Goal: Task Accomplishment & Management: Complete application form

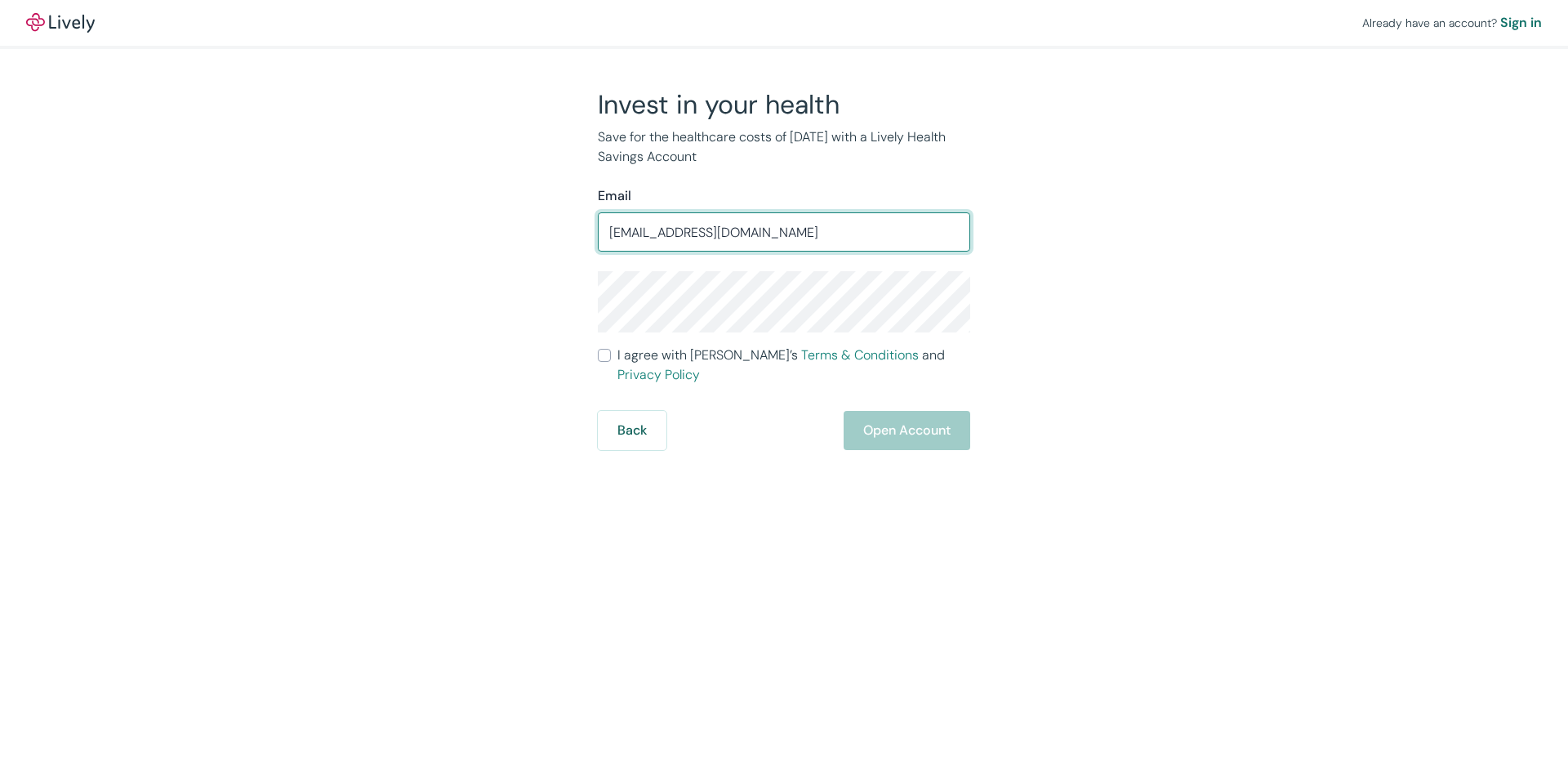
type input "[EMAIL_ADDRESS][DOMAIN_NAME]"
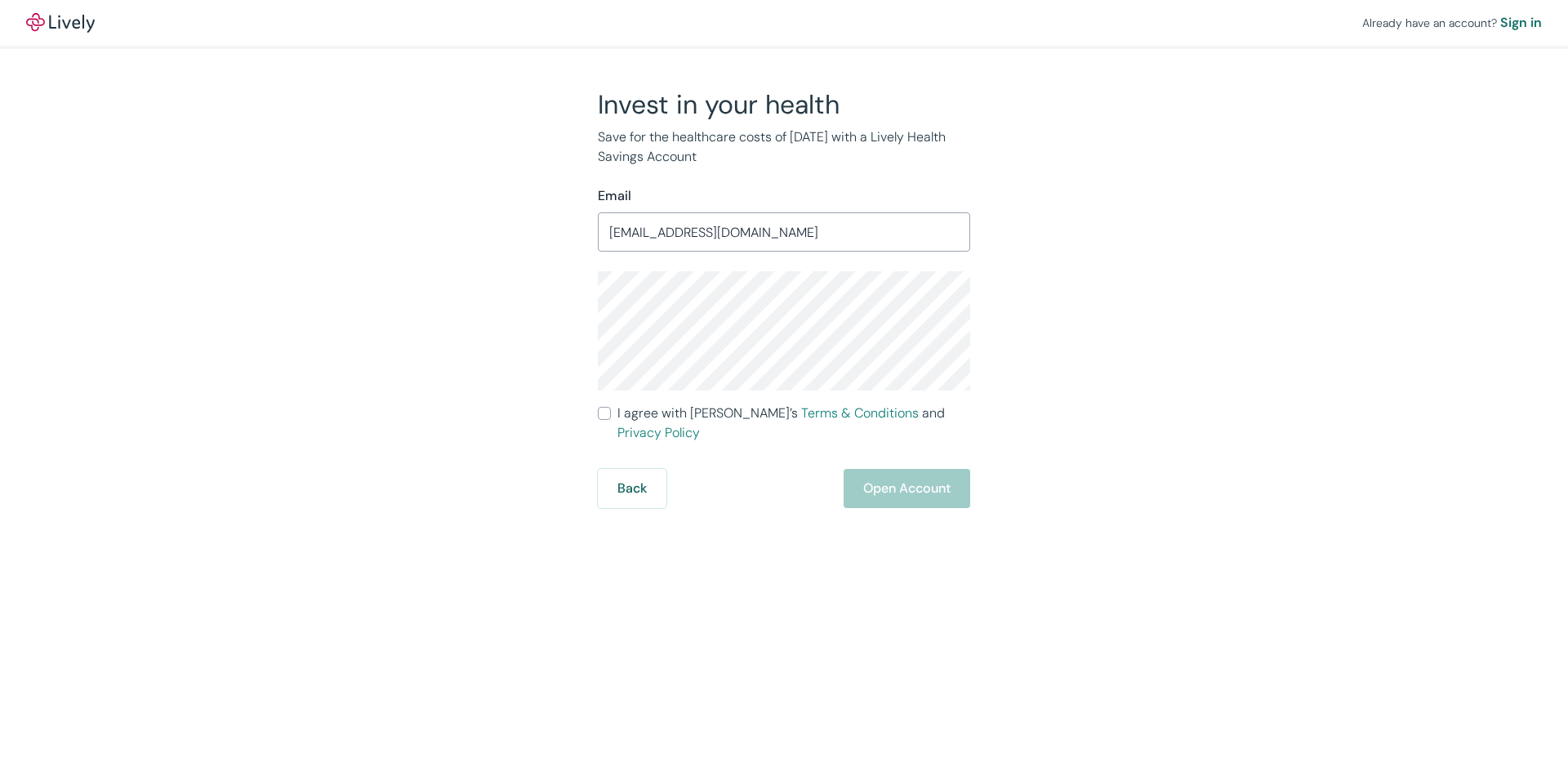
click at [601, 414] on input "I agree with Lively’s Terms & Conditions and Privacy Policy" at bounding box center [603, 413] width 13 height 13
checkbox input "true"
click at [906, 482] on button "Open Account" at bounding box center [907, 489] width 127 height 39
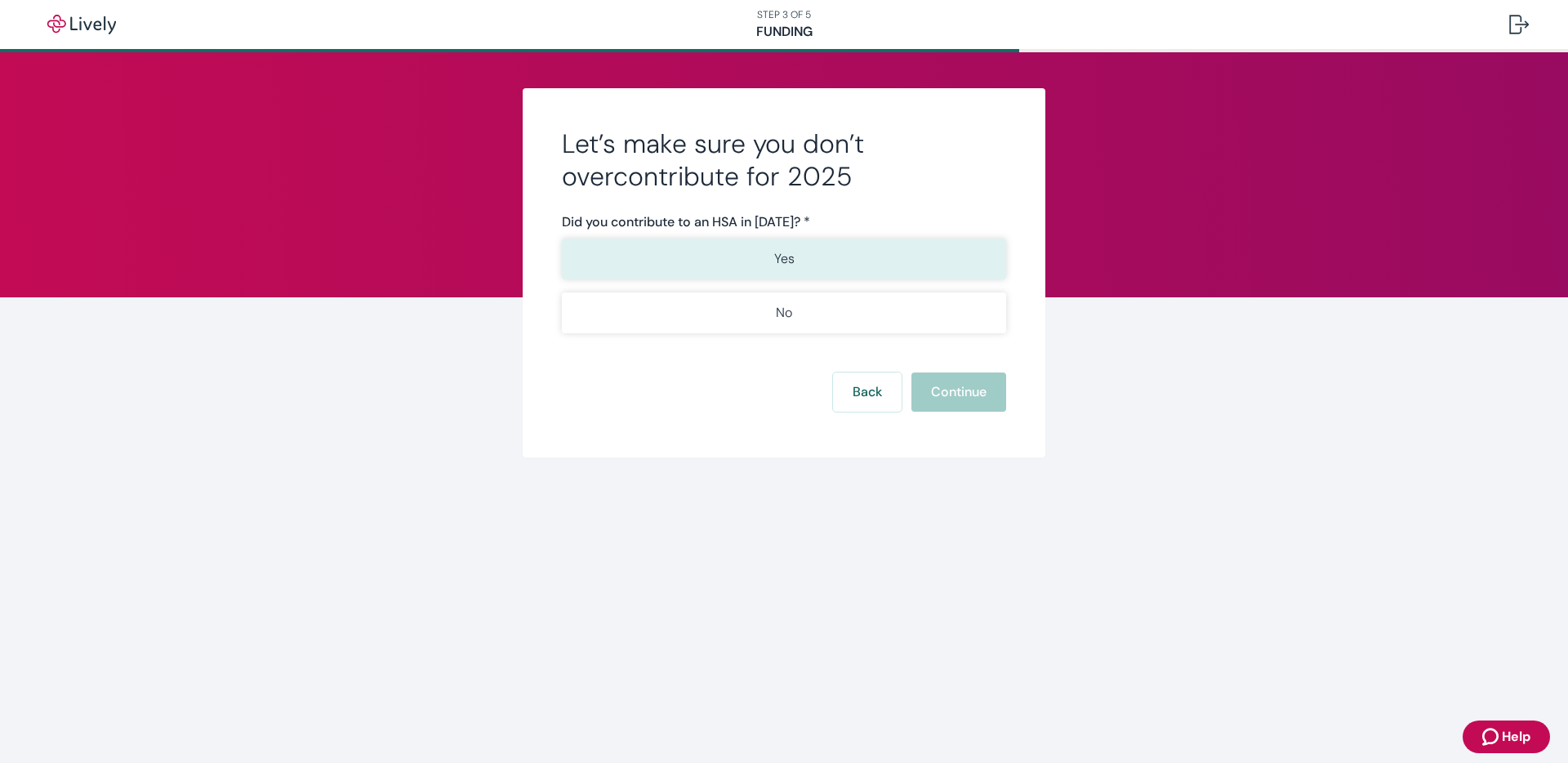
click at [815, 247] on button "Yes" at bounding box center [783, 259] width 444 height 41
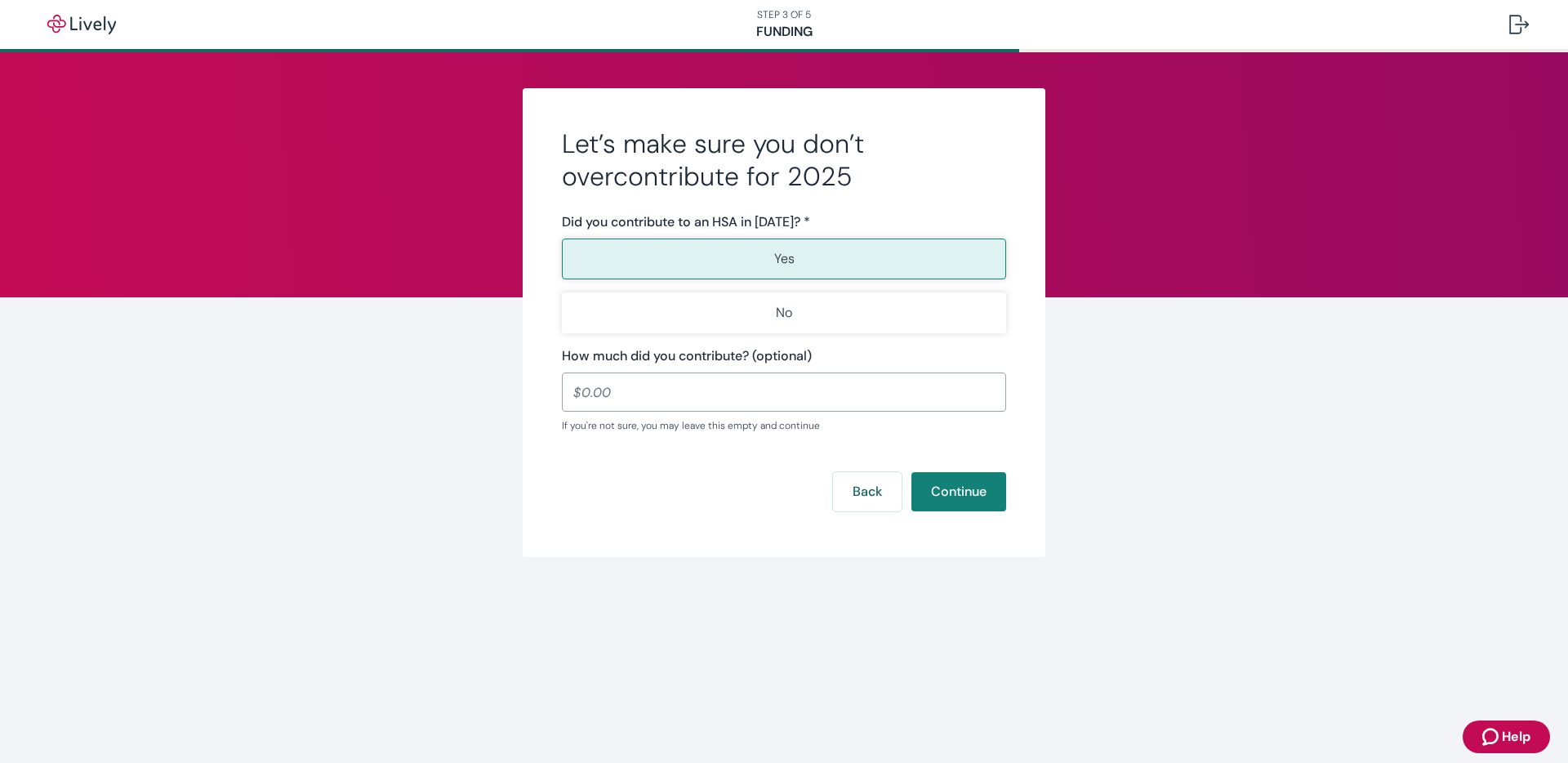
click at [824, 405] on input "How much did you contribute? (optional)" at bounding box center [783, 392] width 444 height 33
type input "2,875.00"
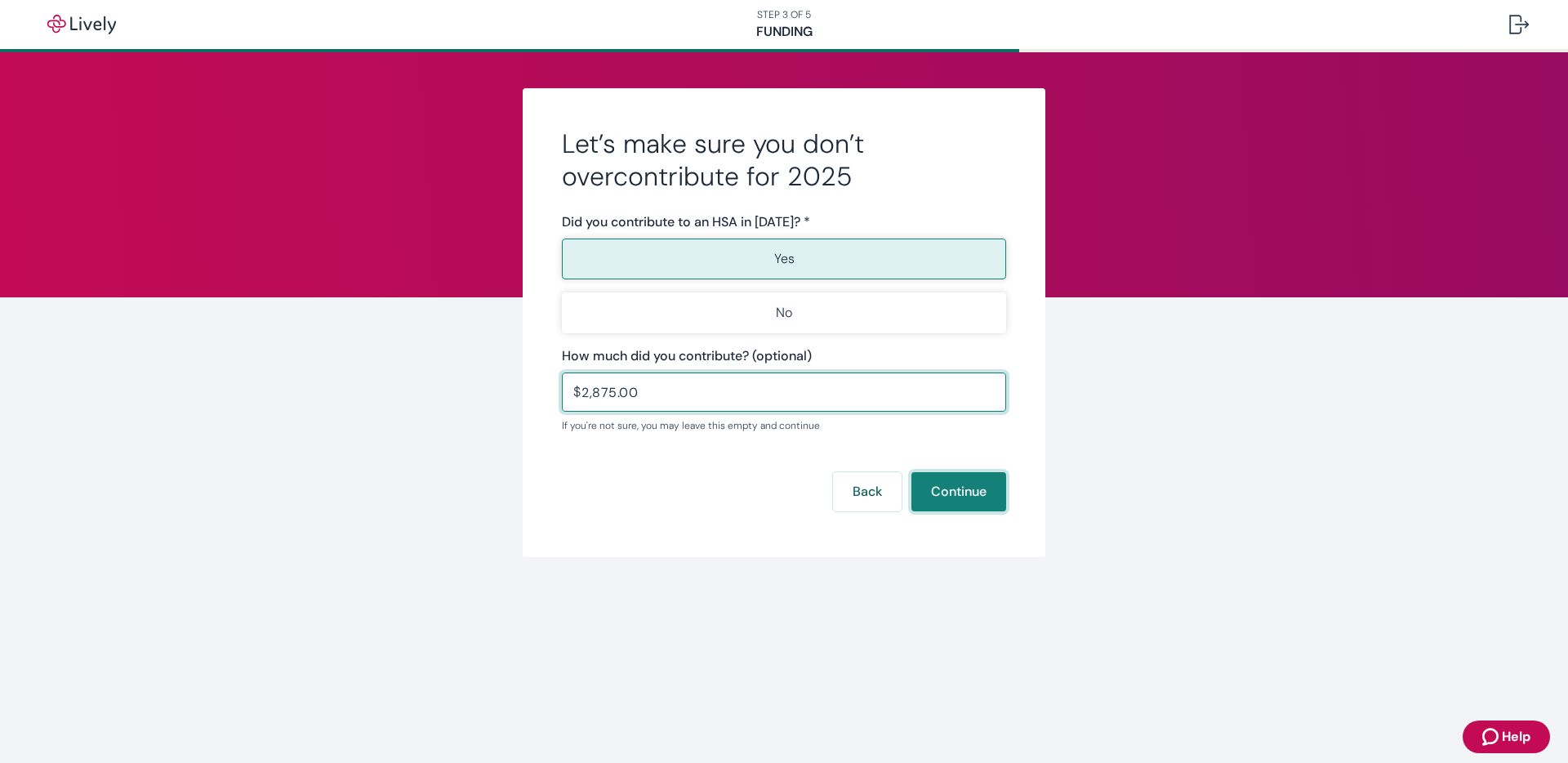
click at [947, 483] on button "Continue" at bounding box center [959, 492] width 95 height 39
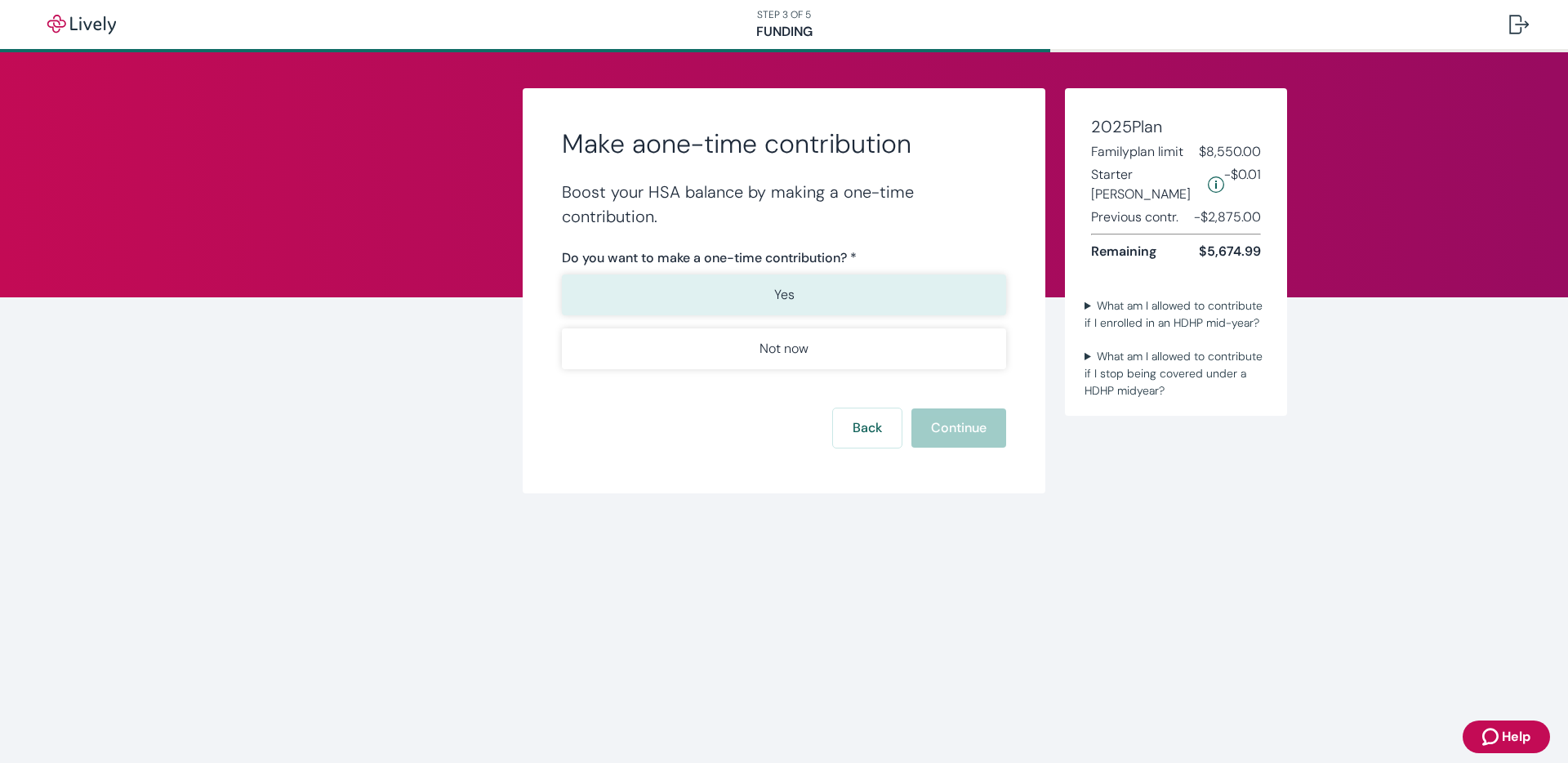
click at [840, 279] on button "Yes" at bounding box center [783, 295] width 444 height 41
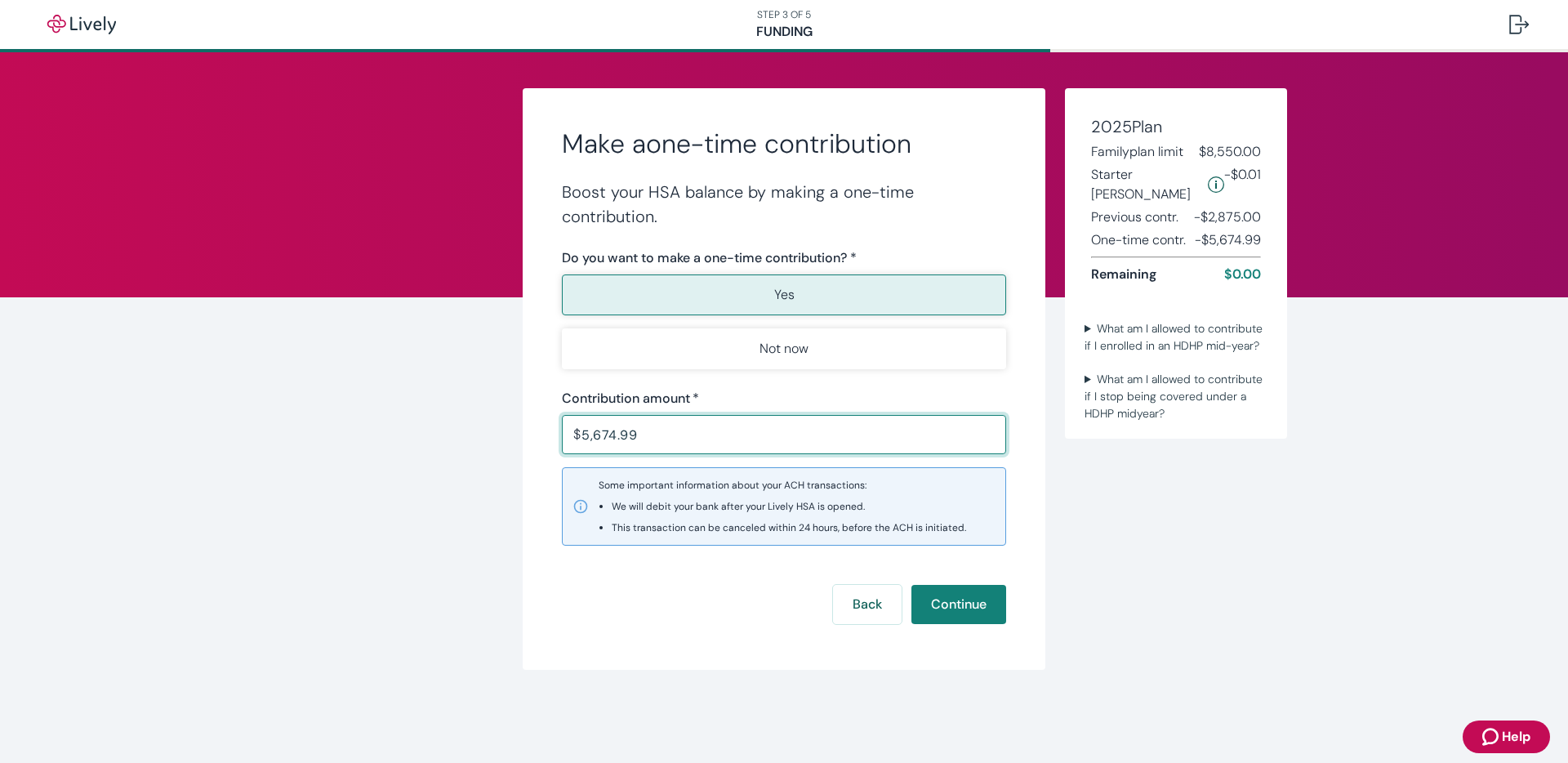
type input "5,674.99"
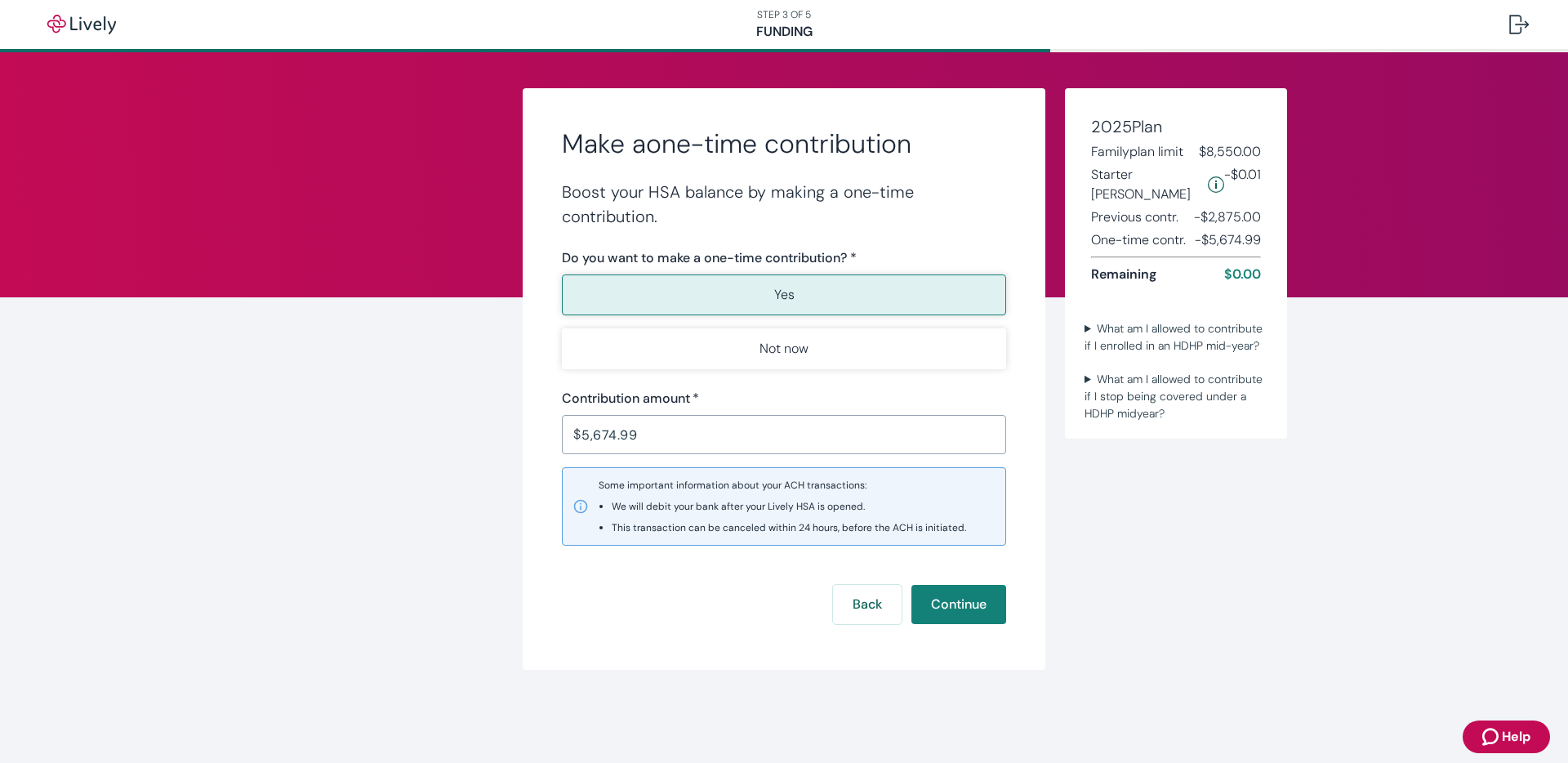
click at [709, 579] on form "Boost your HSA balance by making a one-time contribution. Do you want to make a…" at bounding box center [783, 402] width 444 height 444
click at [968, 605] on button "Continue" at bounding box center [959, 605] width 95 height 39
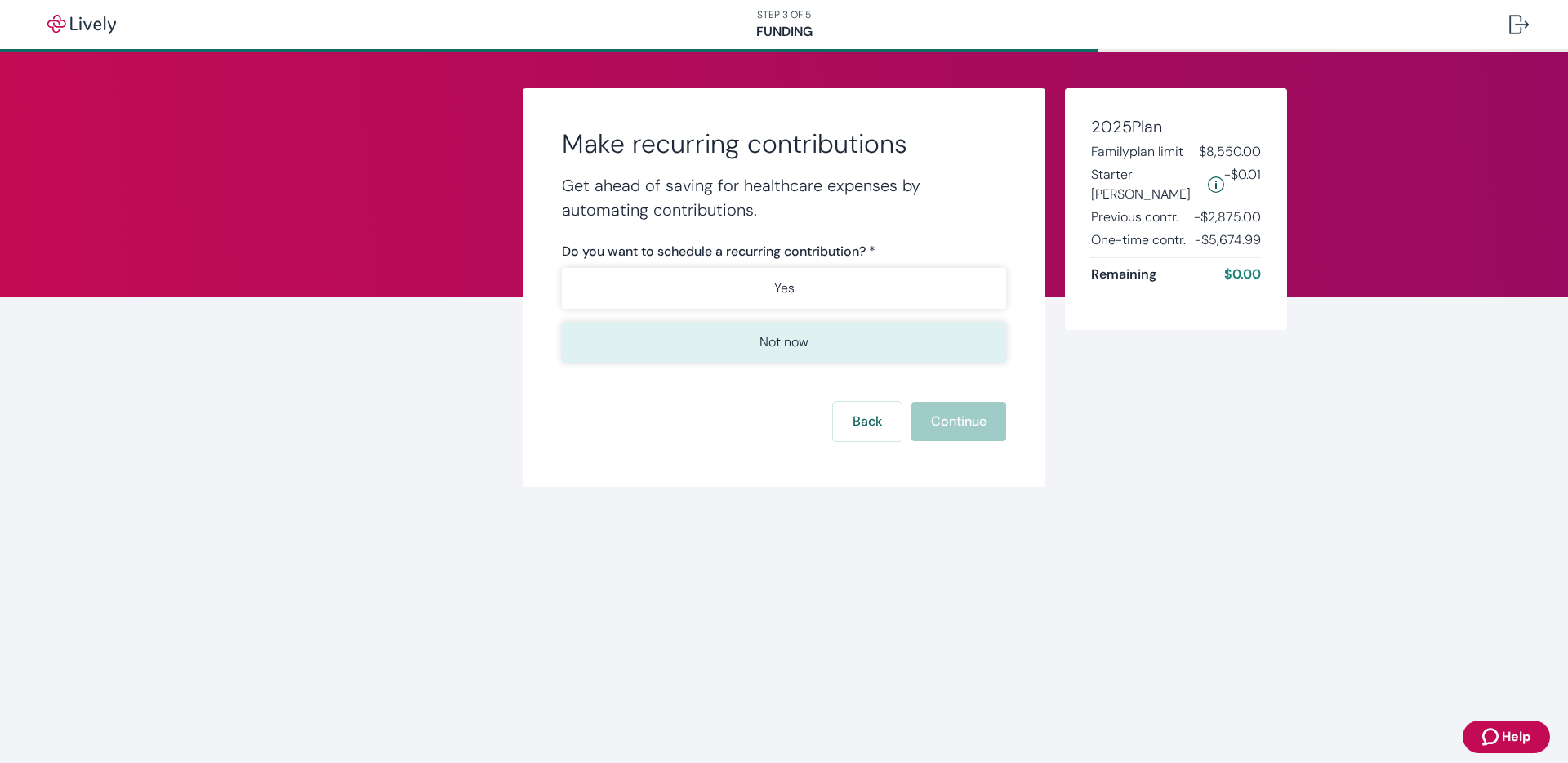
click at [921, 348] on button "Not now" at bounding box center [783, 343] width 444 height 41
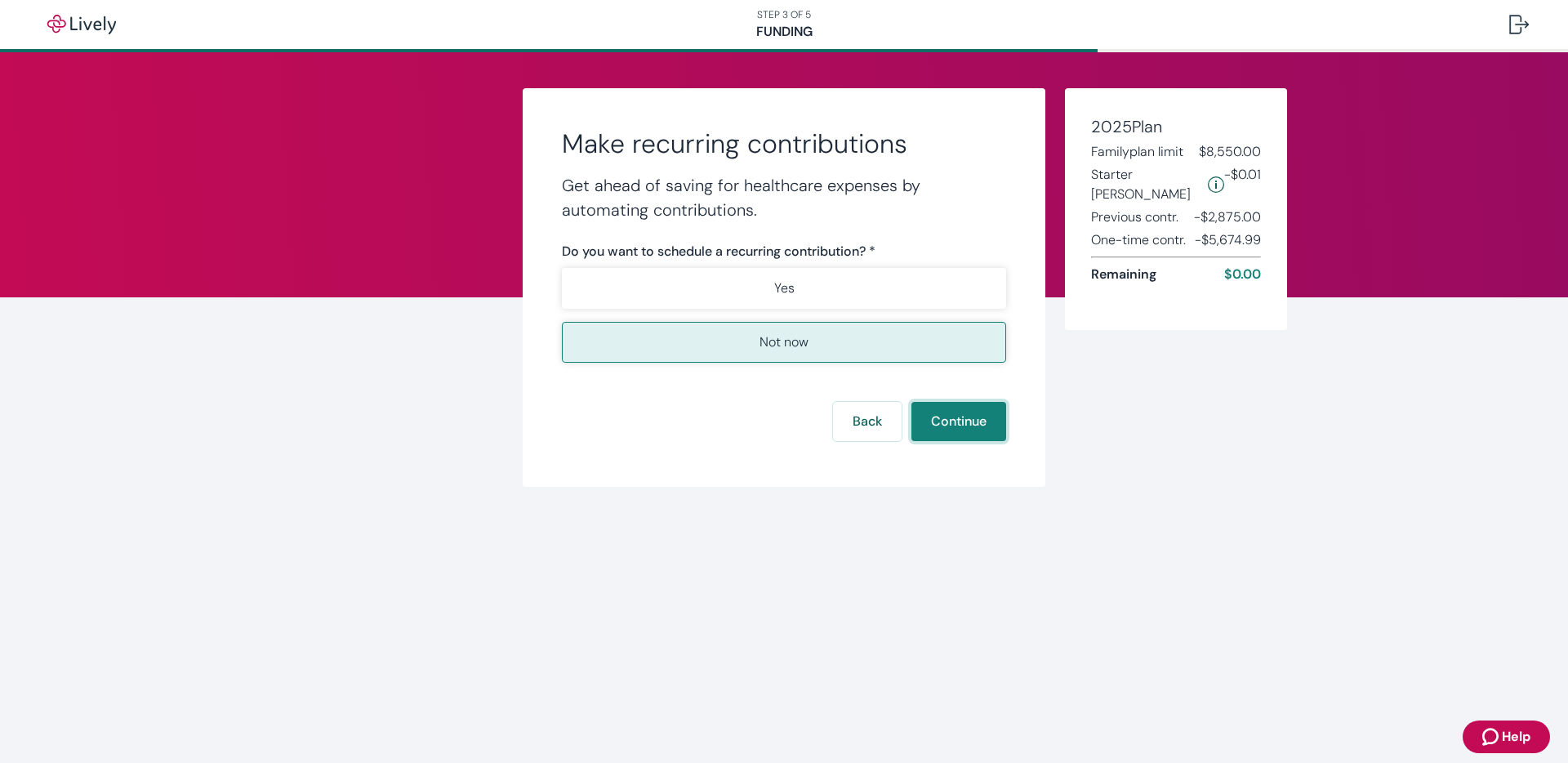
click at [966, 428] on button "Continue" at bounding box center [959, 421] width 95 height 39
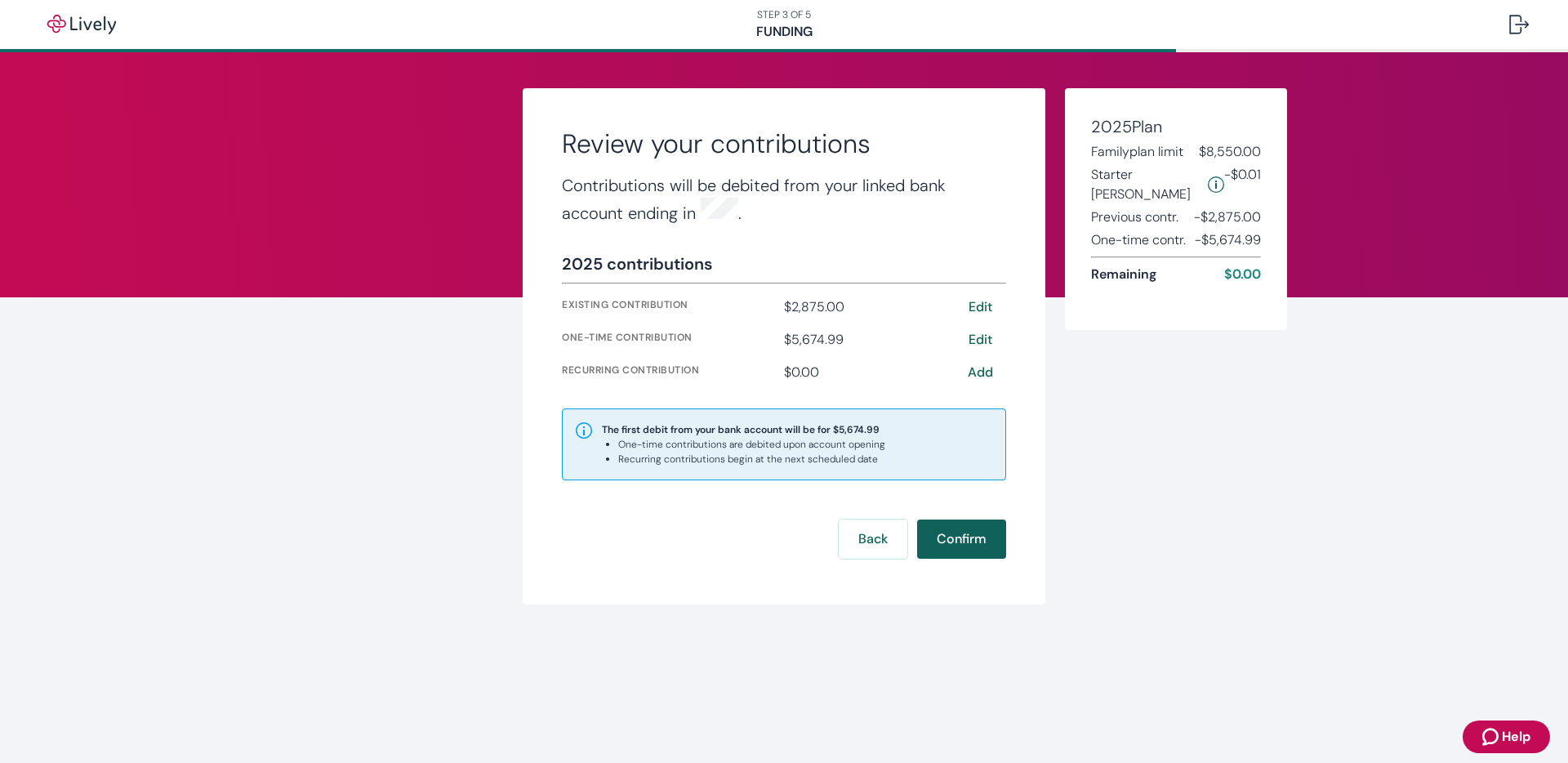
click at [972, 531] on button "Confirm" at bounding box center [962, 539] width 89 height 39
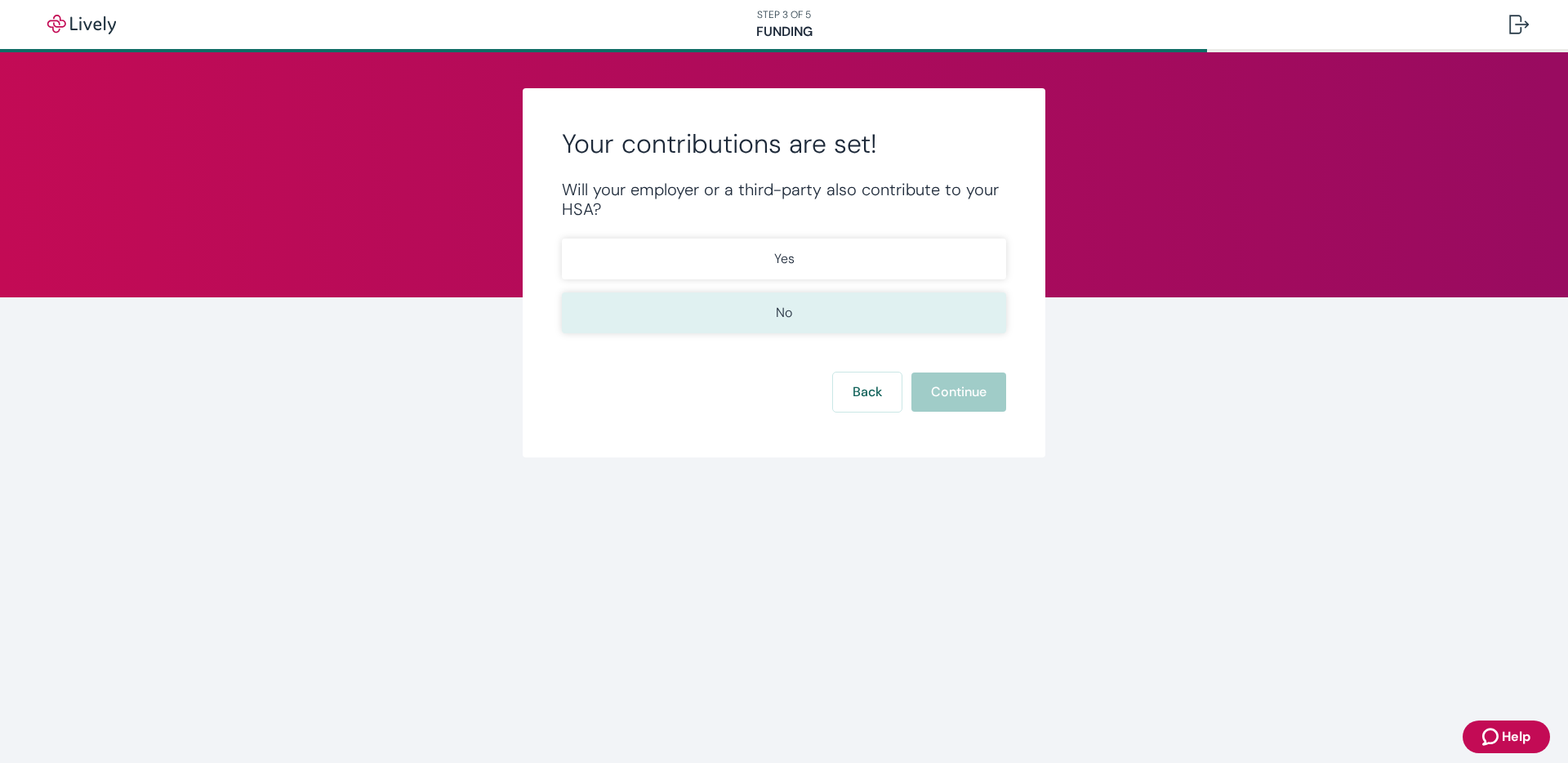
click at [963, 331] on button "No" at bounding box center [783, 313] width 444 height 41
click at [954, 391] on button "Continue" at bounding box center [959, 392] width 95 height 39
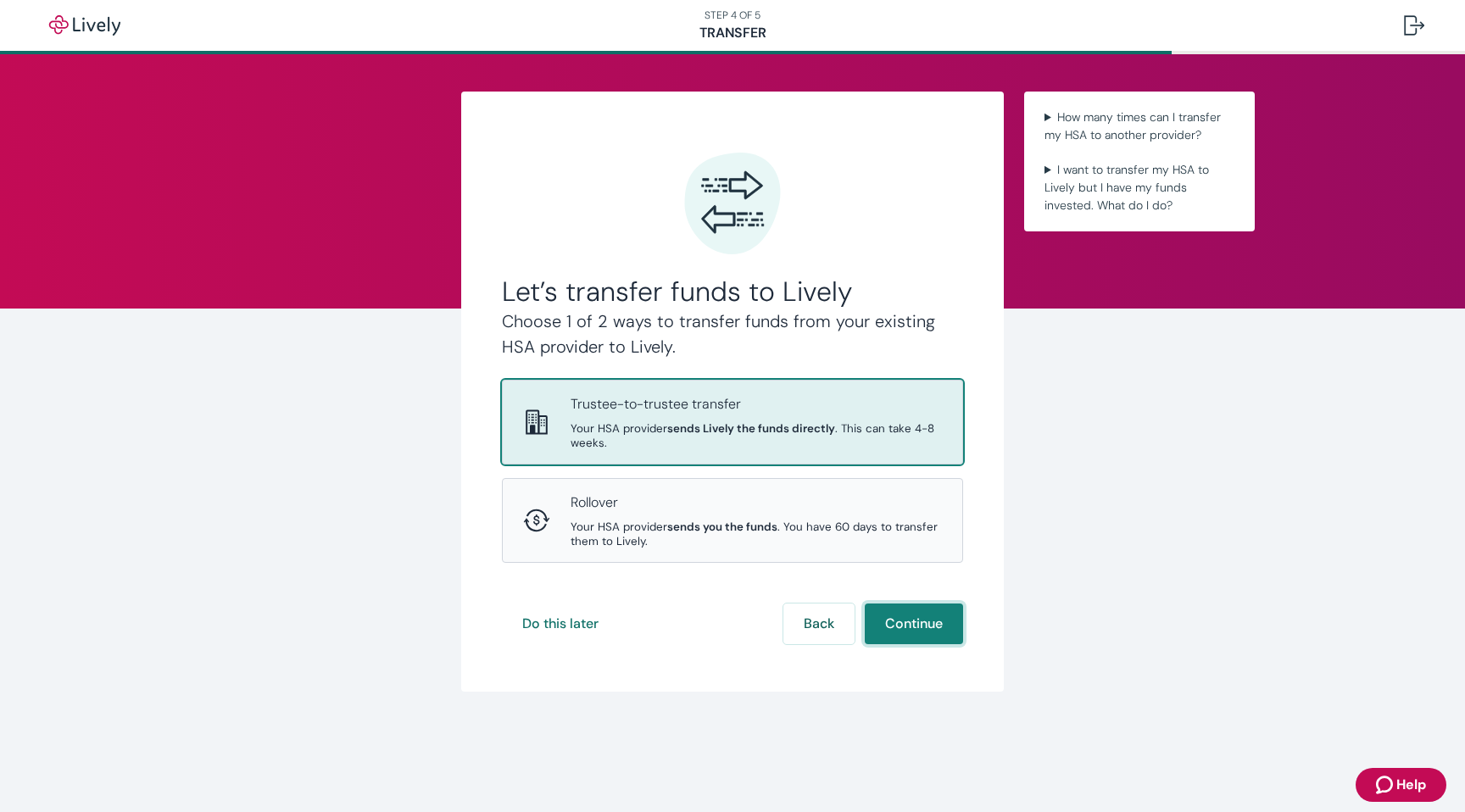
click at [910, 623] on button "Continue" at bounding box center [913, 624] width 99 height 41
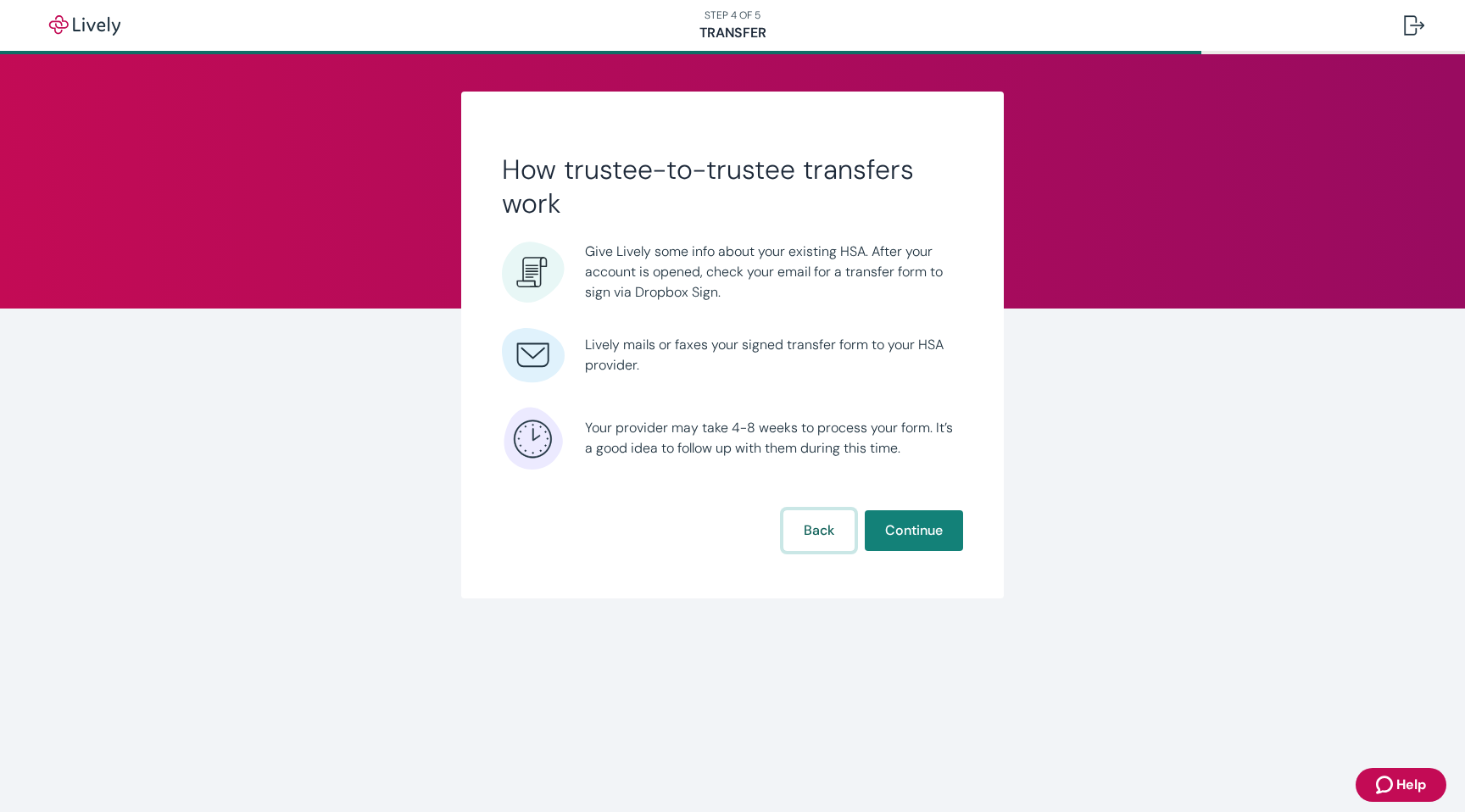
click at [804, 549] on button "Back" at bounding box center [819, 530] width 71 height 41
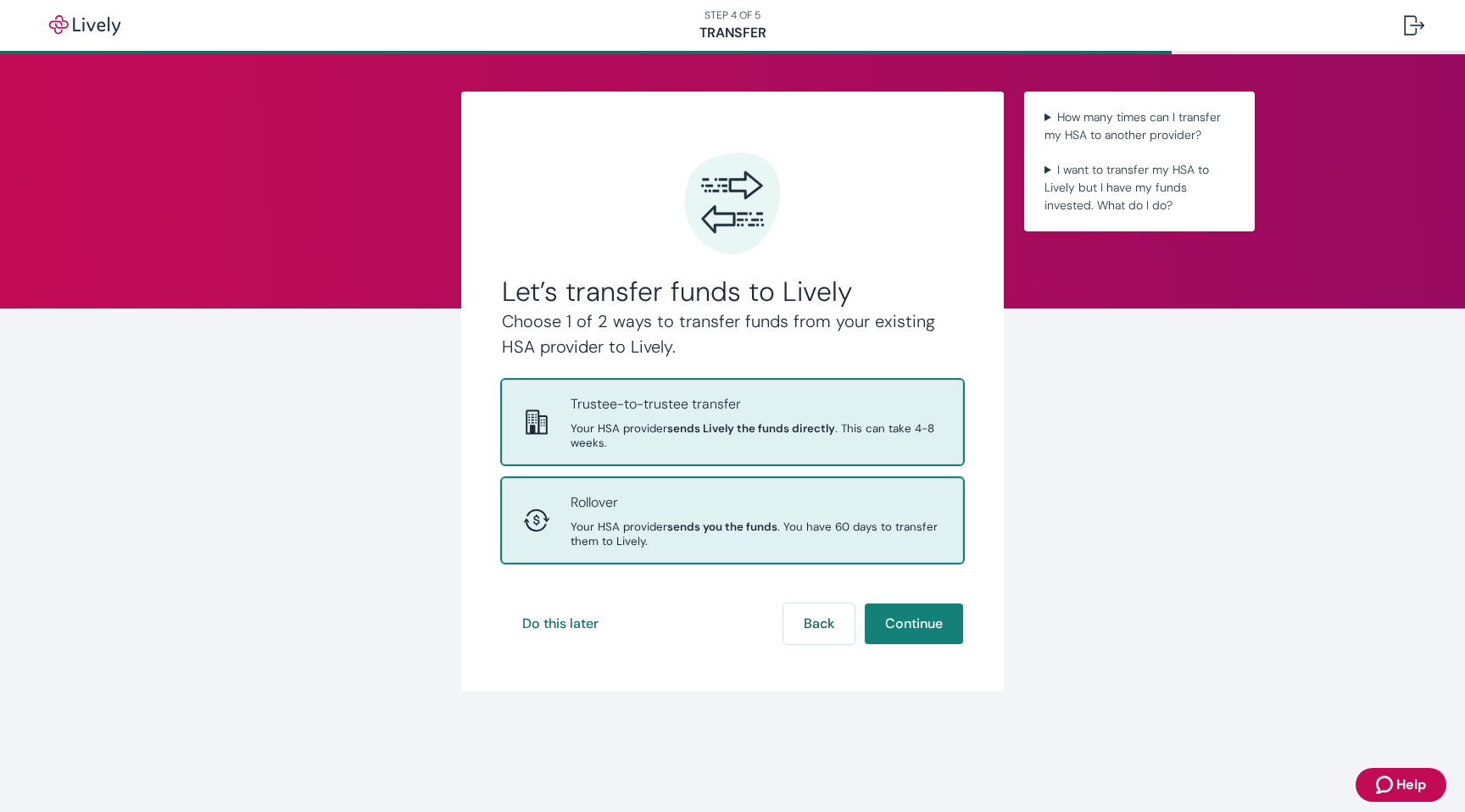
click at [768, 529] on strong "sends you the funds" at bounding box center [722, 527] width 110 height 14
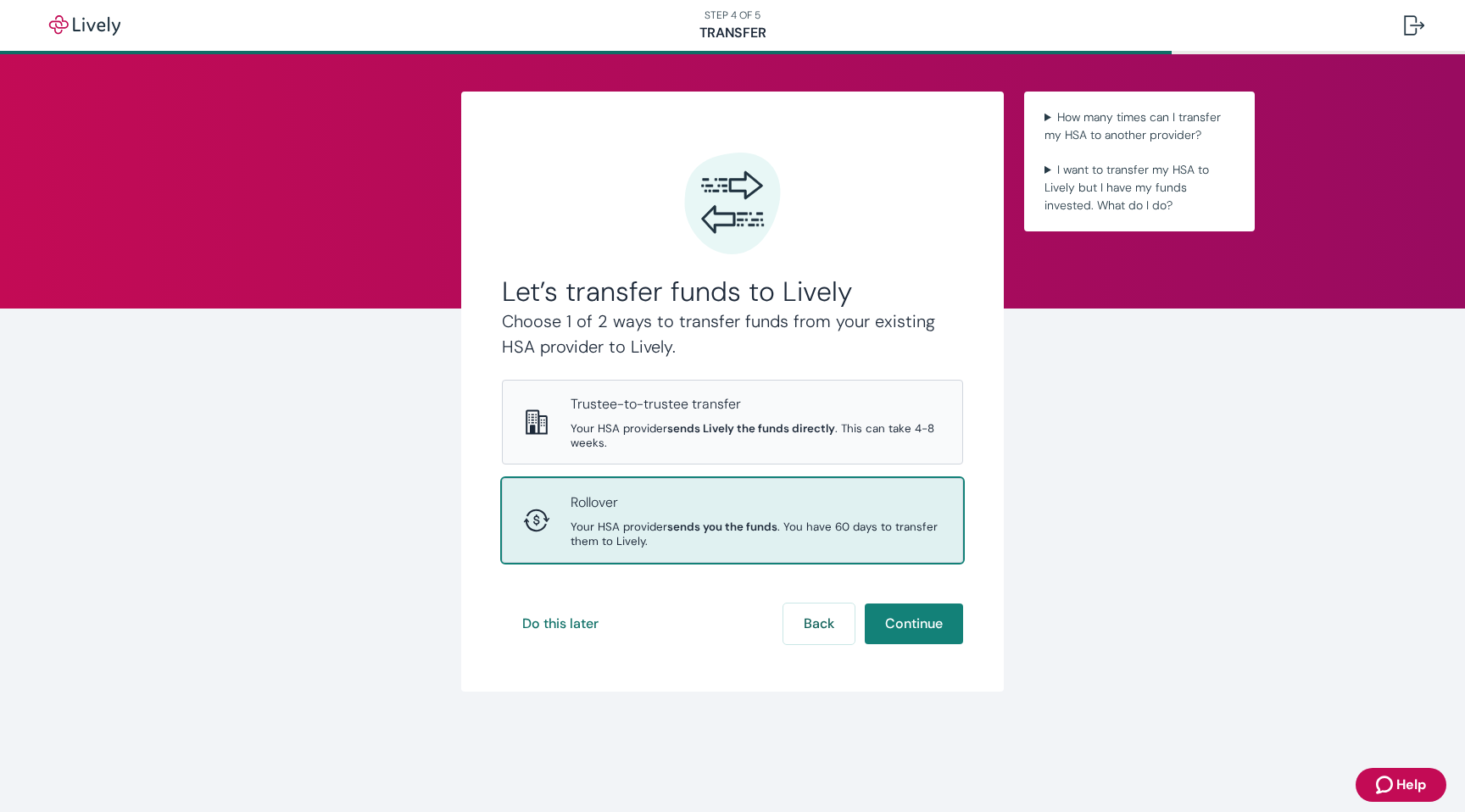
click at [381, 231] on div "Let’s transfer funds to Lively Choose 1 of 2 ways to transfer funds from your e…" at bounding box center [732, 392] width 814 height 601
click at [537, 625] on button "Do this later" at bounding box center [561, 624] width 117 height 41
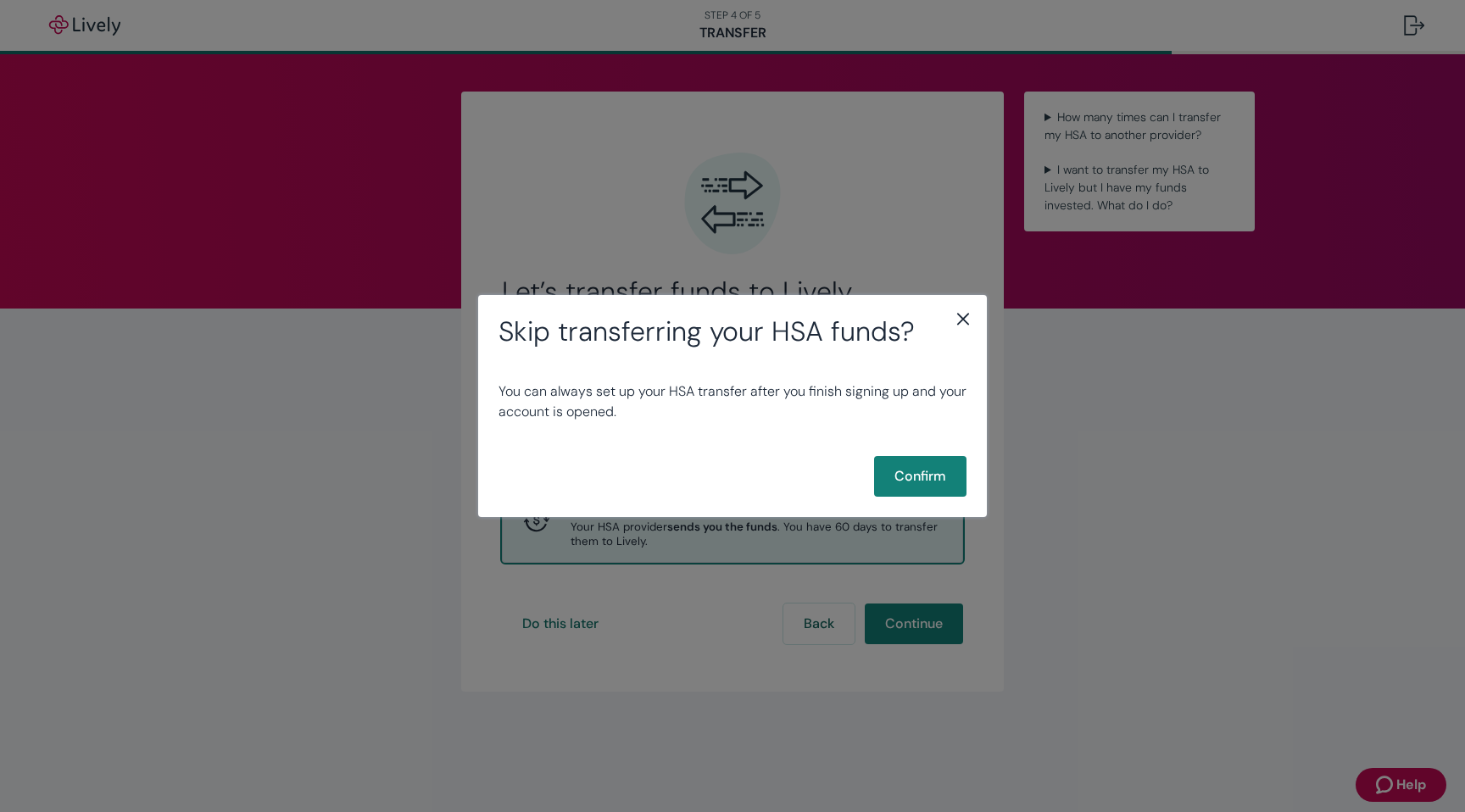
click at [956, 319] on icon "close" at bounding box center [962, 318] width 20 height 20
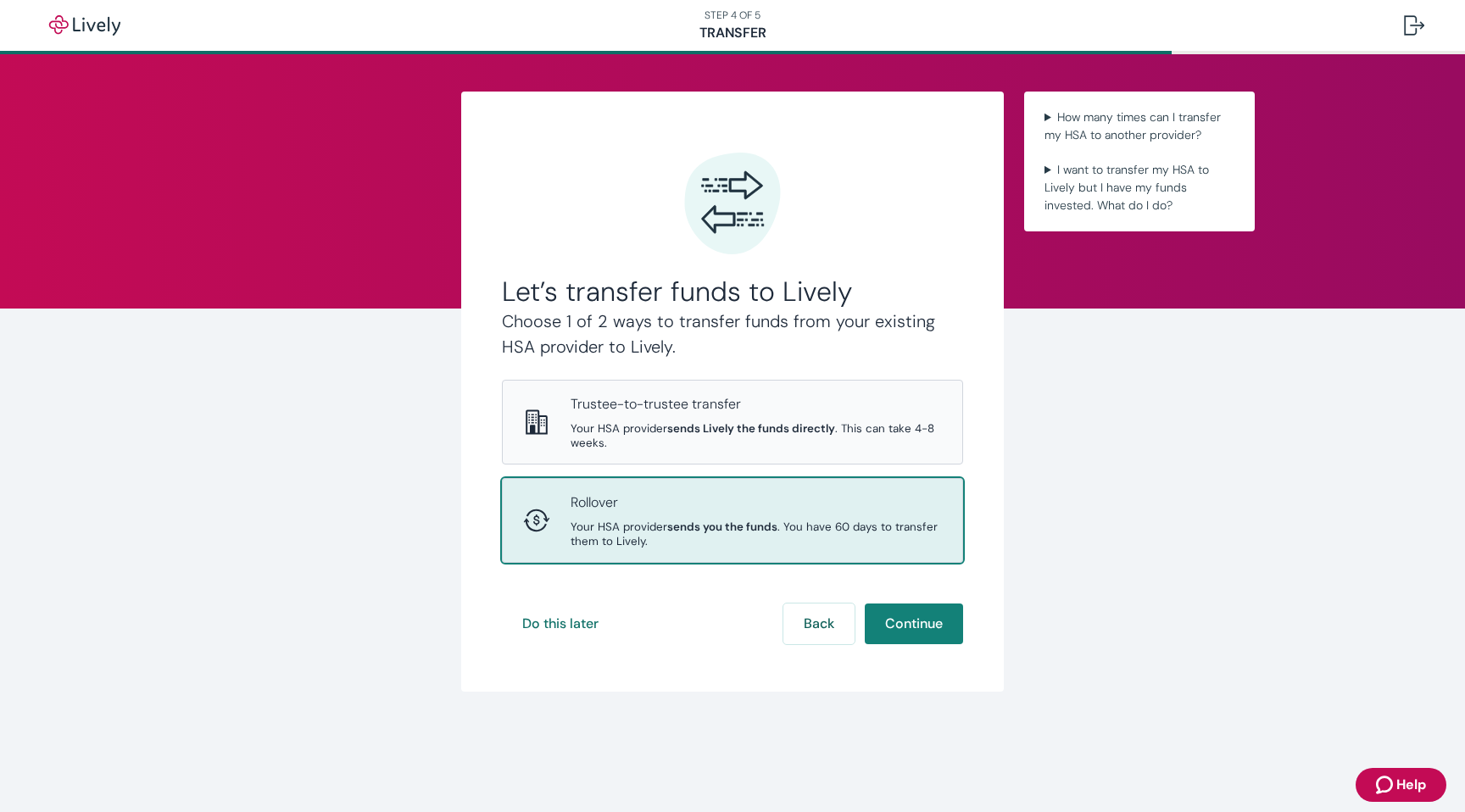
click at [1063, 358] on div "Let’s transfer funds to Lively Choose 1 of 2 ways to transfer funds from your e…" at bounding box center [732, 392] width 814 height 601
